Goal: Communication & Community: Answer question/provide support

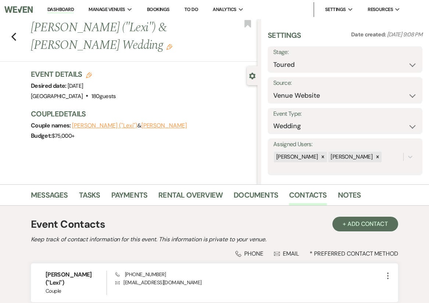
select select "5"
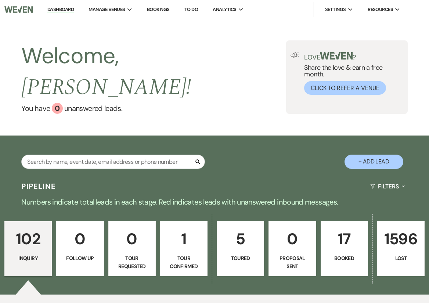
click at [243, 226] on p "5" at bounding box center [240, 238] width 38 height 25
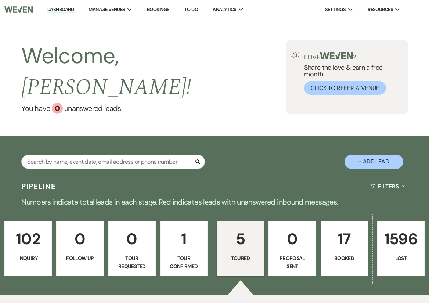
select select "5"
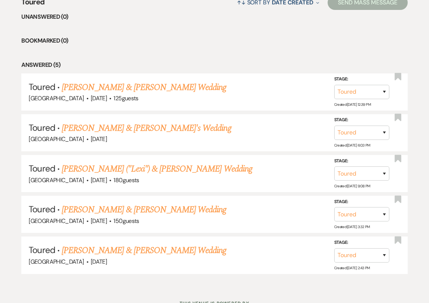
scroll to position [323, 0]
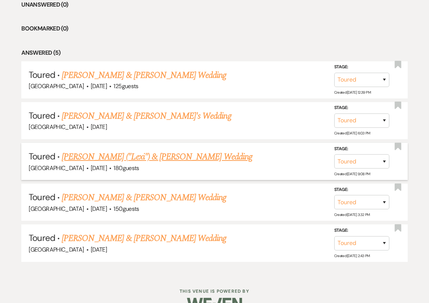
click at [137, 150] on link "[PERSON_NAME] ("Lexi") & [PERSON_NAME] Wedding" at bounding box center [157, 156] width 190 height 13
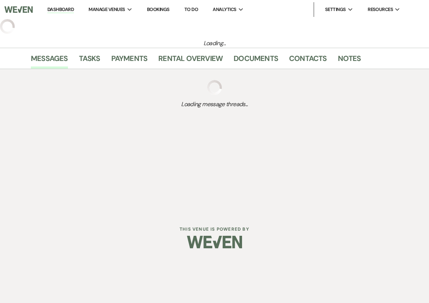
select select "5"
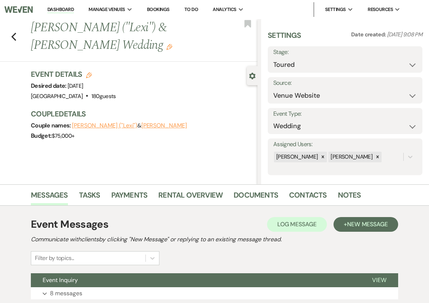
scroll to position [55, 0]
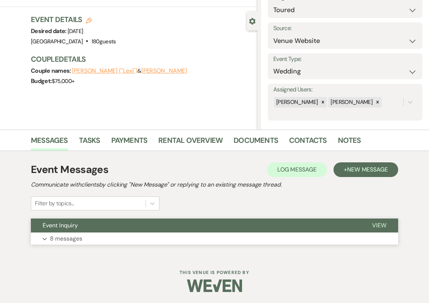
click at [69, 241] on p "8 messages" at bounding box center [66, 239] width 32 height 10
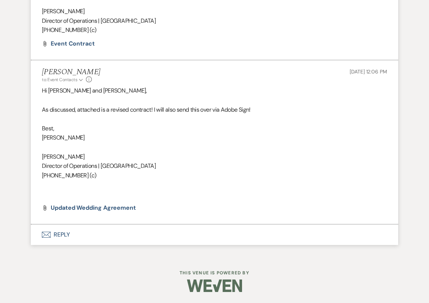
click at [62, 230] on button "Envelope Reply" at bounding box center [214, 234] width 367 height 21
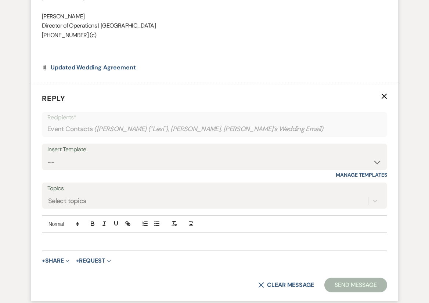
scroll to position [1136, 0]
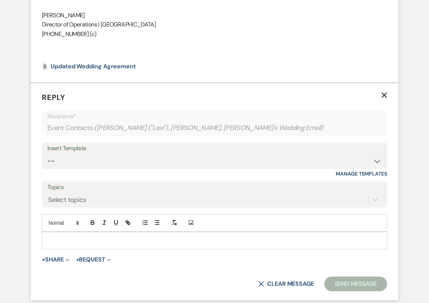
click at [80, 243] on p at bounding box center [214, 240] width 333 height 8
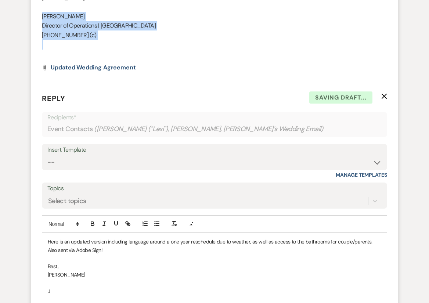
drag, startPoint x: 100, startPoint y: 40, endPoint x: 43, endPoint y: 17, distance: 61.5
click at [43, 17] on div "Hi [PERSON_NAME] and [PERSON_NAME], As discussed, attached is a revised contrac…" at bounding box center [214, 2] width 345 height 113
copy div "[PERSON_NAME] Director of Operations | [GEOGRAPHIC_DATA] [PHONE_NUMBER] (c)"
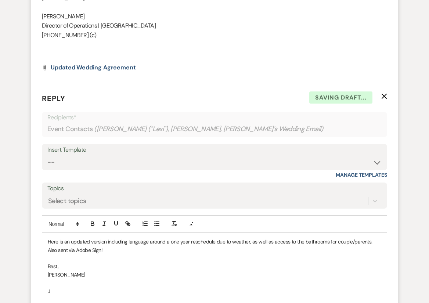
drag, startPoint x: 62, startPoint y: 285, endPoint x: 46, endPoint y: 285, distance: 15.8
click at [46, 285] on div "Here is an updated version including language around a one year reschedule due …" at bounding box center [214, 266] width 344 height 66
drag, startPoint x: 51, startPoint y: 287, endPoint x: 38, endPoint y: 287, distance: 13.6
click at [38, 287] on form "Reply X Saving draft... Recipients* Event Contacts ( [PERSON_NAME] ("Lexi"), [P…" at bounding box center [214, 217] width 367 height 266
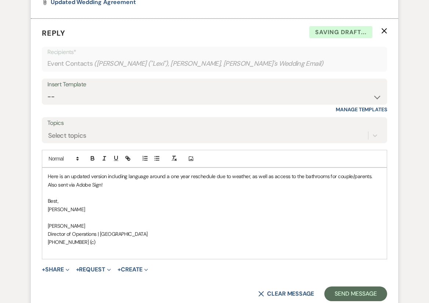
scroll to position [1256, 0]
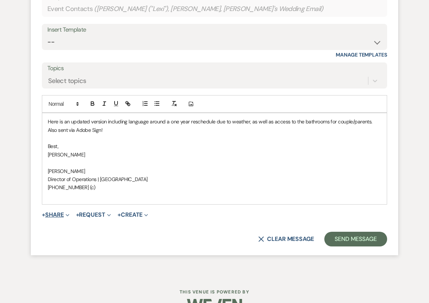
click at [59, 214] on button "+ Share Expand" at bounding box center [56, 215] width 28 height 6
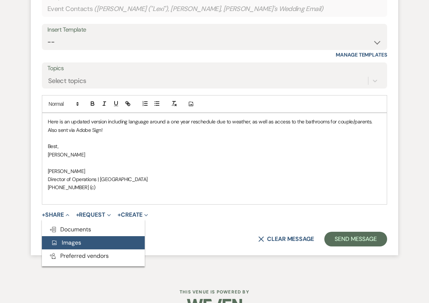
click at [69, 237] on button "Add Photo Images" at bounding box center [93, 242] width 103 height 13
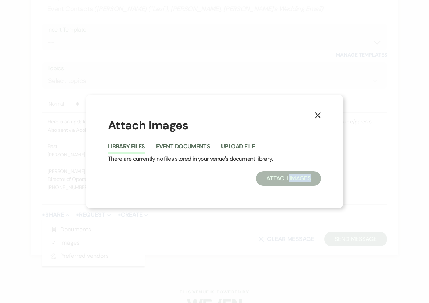
drag, startPoint x: 69, startPoint y: 237, endPoint x: 94, endPoint y: 209, distance: 36.9
click at [72, 230] on div "X Attach Images Library Files Event Documents Upload File There are currently n…" at bounding box center [214, 151] width 429 height 303
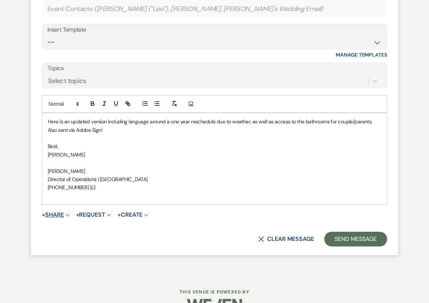
click at [50, 213] on button "+ Share Expand" at bounding box center [56, 215] width 28 height 6
click at [61, 218] on button "+ Share Collapse" at bounding box center [56, 215] width 28 height 6
click at [61, 222] on form "Reply X Saving draft... Recipients* Event Contacts ( [PERSON_NAME] ("Lexi"), [P…" at bounding box center [214, 109] width 367 height 291
click at [59, 214] on button "+ Share Expand" at bounding box center [56, 215] width 28 height 6
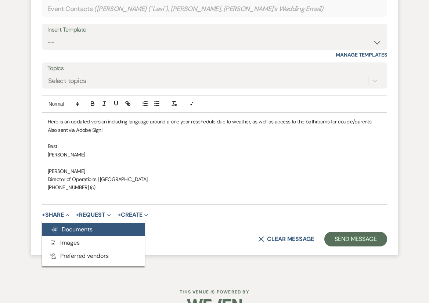
click at [63, 228] on span "Doc Upload Documents" at bounding box center [72, 229] width 42 height 8
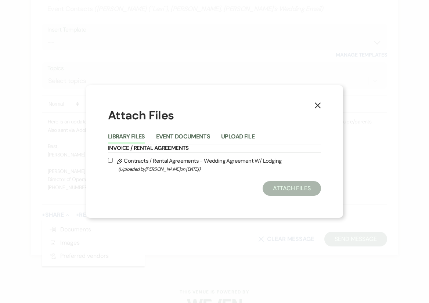
click at [232, 130] on div "Library Files Event Documents Upload File" at bounding box center [214, 136] width 213 height 15
click at [232, 134] on button "Upload File" at bounding box center [237, 139] width 33 height 10
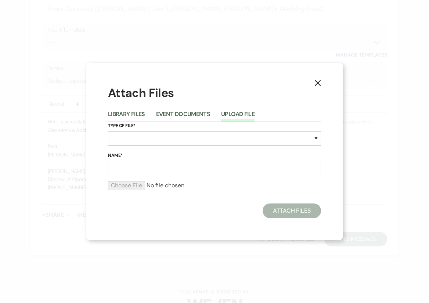
click at [147, 148] on div "Type of File* Special Event Insurance Vendor Certificate of Insurance Contracts…" at bounding box center [214, 137] width 213 height 30
click at [147, 141] on select "Special Event Insurance Vendor Certificate of Insurance Contracts / Rental Agre…" at bounding box center [214, 138] width 213 height 14
select select "10"
click at [150, 171] on input "Name*" at bounding box center [214, 168] width 213 height 14
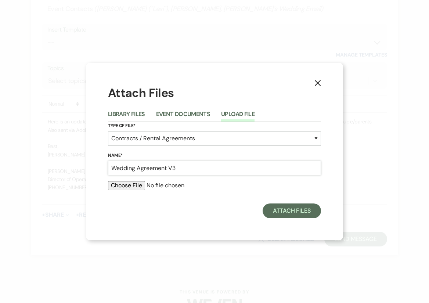
type input "Wedding Agreement V3"
click at [142, 185] on input "file" at bounding box center [214, 185] width 213 height 9
type input "C:\fakepath\[DATE] [PERSON_NAME] and [PERSON_NAME] Wedding Contract v2.pdf"
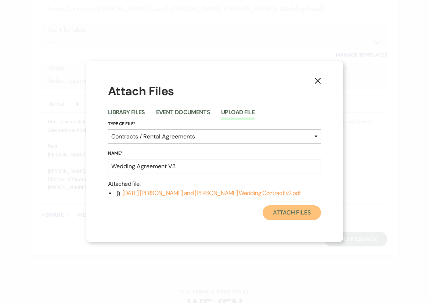
click at [291, 213] on button "Attach Files" at bounding box center [291, 212] width 58 height 15
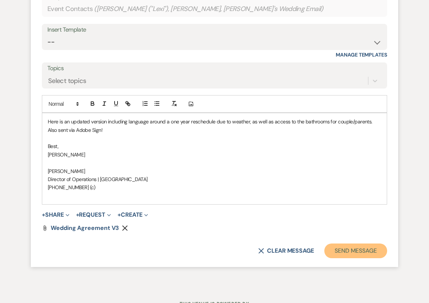
click at [348, 246] on button "Send Message" at bounding box center [355, 250] width 63 height 15
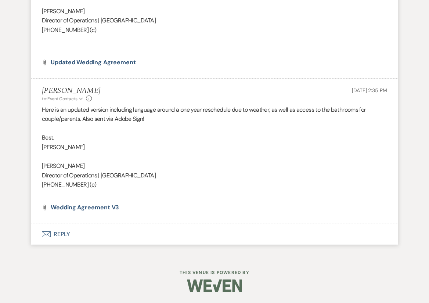
scroll to position [1141, 0]
